Goal: Transaction & Acquisition: Purchase product/service

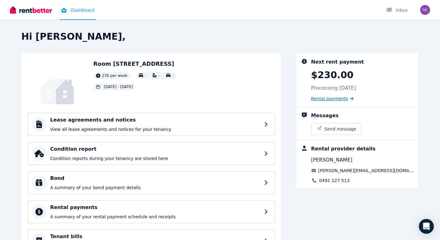
click at [330, 99] on span "Rental payments" at bounding box center [329, 99] width 37 height 6
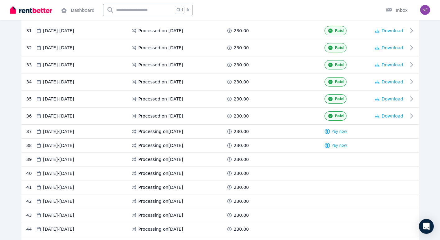
scroll to position [647, 0]
click at [340, 132] on span "Pay now" at bounding box center [340, 131] width 16 height 5
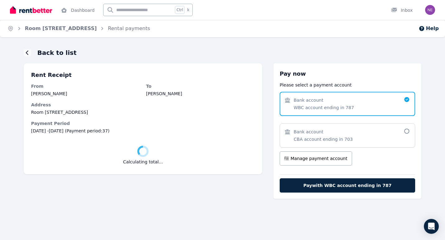
click at [340, 132] on div "Bank account" at bounding box center [322, 132] width 59 height 6
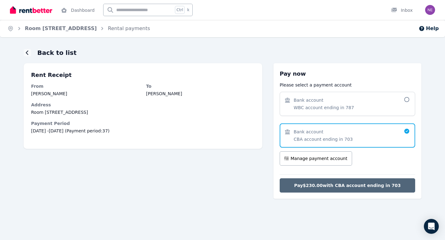
click at [344, 186] on span "Pay $230.00 with CBA account ending in 703" at bounding box center [347, 186] width 107 height 6
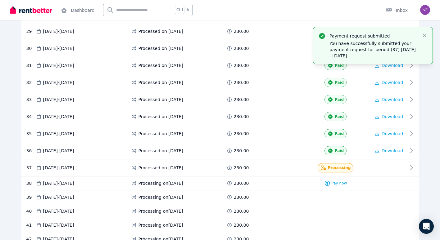
scroll to position [600, 0]
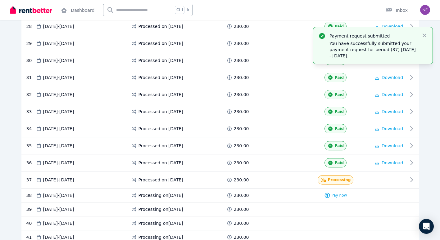
click at [338, 195] on span "Pay now" at bounding box center [340, 195] width 16 height 5
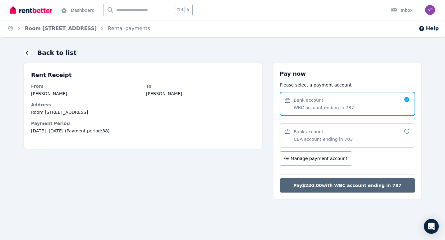
click at [356, 184] on span "Pay $230.00 with WBC account ending in 787" at bounding box center [347, 186] width 108 height 6
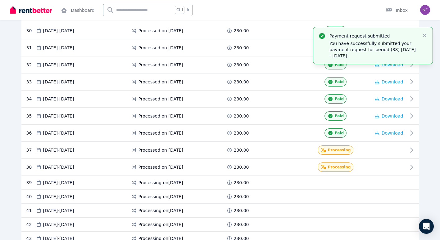
scroll to position [630, 0]
click at [422, 12] on img "button" at bounding box center [425, 10] width 10 height 10
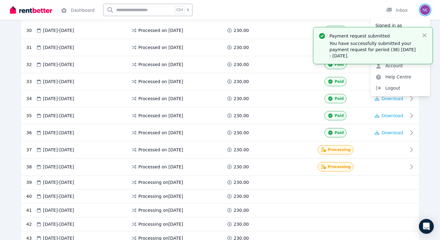
click at [427, 10] on img "button" at bounding box center [425, 10] width 10 height 10
click at [391, 89] on span "Logout" at bounding box center [400, 88] width 60 height 11
